Goal: Information Seeking & Learning: Learn about a topic

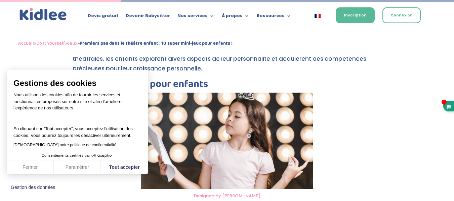
scroll to position [587, 0]
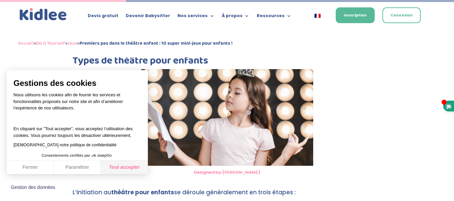
click at [118, 168] on button "Tout accepter" at bounding box center [124, 168] width 47 height 14
checkbox input "true"
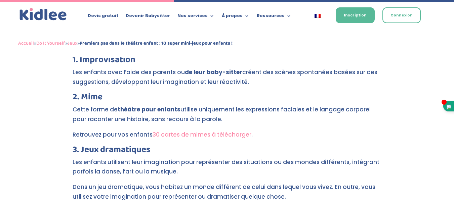
scroll to position [811, 0]
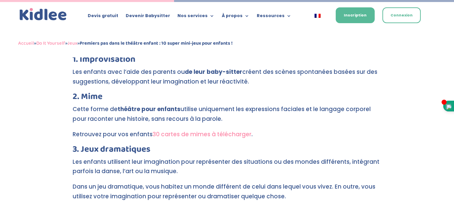
drag, startPoint x: 96, startPoint y: 99, endPoint x: 189, endPoint y: 107, distance: 93.7
click at [189, 107] on p "Cette forme de théâtre pour enfants utilise uniquement les expressions faciales…" at bounding box center [227, 116] width 309 height 25
click at [222, 111] on p "Cette forme de théâtre pour enfants utilise uniquement les expressions faciales…" at bounding box center [227, 116] width 309 height 25
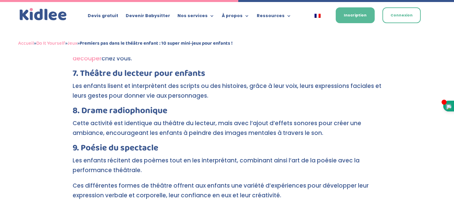
scroll to position [1105, 0]
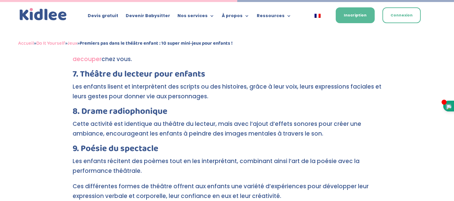
click at [380, 109] on h3 "8. Drame radiophonique" at bounding box center [227, 113] width 309 height 12
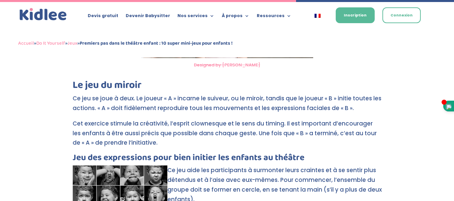
scroll to position [1378, 0]
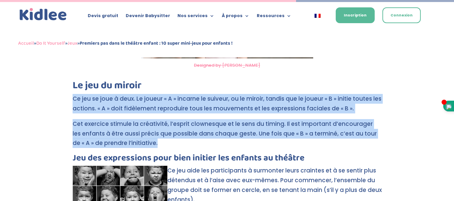
drag, startPoint x: 72, startPoint y: 89, endPoint x: 178, endPoint y: 137, distance: 116.9
copy div "Ce jeu se joue à deux. Le joueur « A » incarne le suiveur, ou le miroir, tandis…"
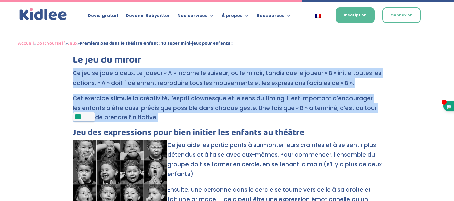
scroll to position [1409, 0]
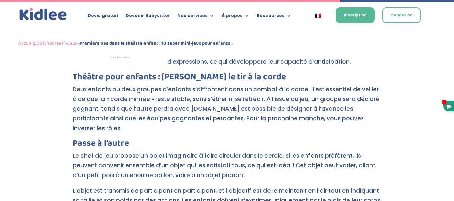
scroll to position [1585, 0]
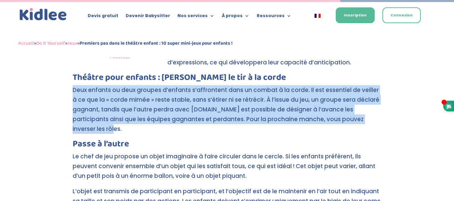
drag, startPoint x: 72, startPoint y: 77, endPoint x: 362, endPoint y: 109, distance: 291.6
click at [362, 109] on p "Deux enfants ou deux groupes d’enfants s’affrontent dans un combat à la corde. …" at bounding box center [227, 112] width 309 height 54
copy p "Deux enfants ou deux groupes d’enfants s’affrontent dans un combat à la corde. …"
click at [205, 105] on p "Deux enfants ou deux groupes d’enfants s’affrontent dans un combat à la corde. …" at bounding box center [227, 112] width 309 height 54
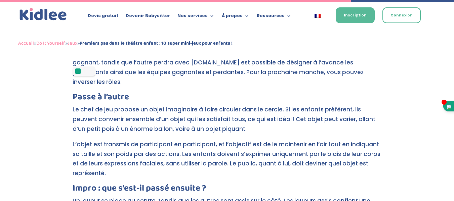
scroll to position [1633, 0]
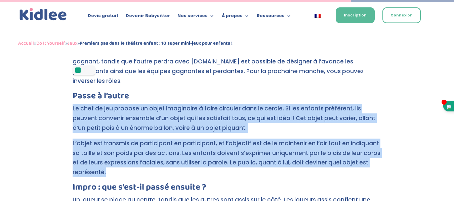
drag, startPoint x: 72, startPoint y: 87, endPoint x: 106, endPoint y: 153, distance: 74.8
copy div "Le chef de jeu propose un objet imaginaire à faire circuler dans le cercle. Si …"
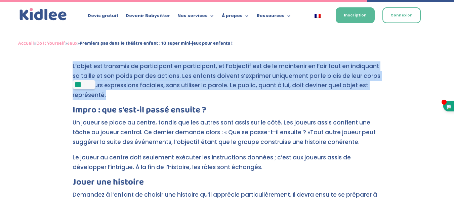
scroll to position [1711, 0]
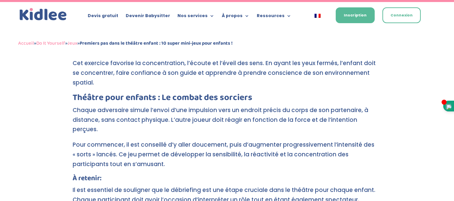
scroll to position [2137, 0]
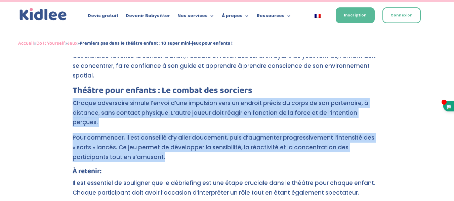
drag, startPoint x: 71, startPoint y: 71, endPoint x: 131, endPoint y: 118, distance: 75.4
copy div "Chaque adversaire simule l’envoi d’une impulsion vers un endroit précis du corp…"
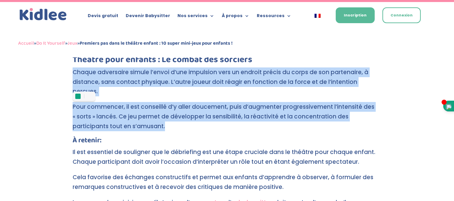
scroll to position [2168, 0]
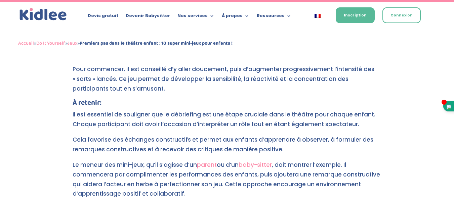
scroll to position [2210, 0]
